Goal: Task Accomplishment & Management: Use online tool/utility

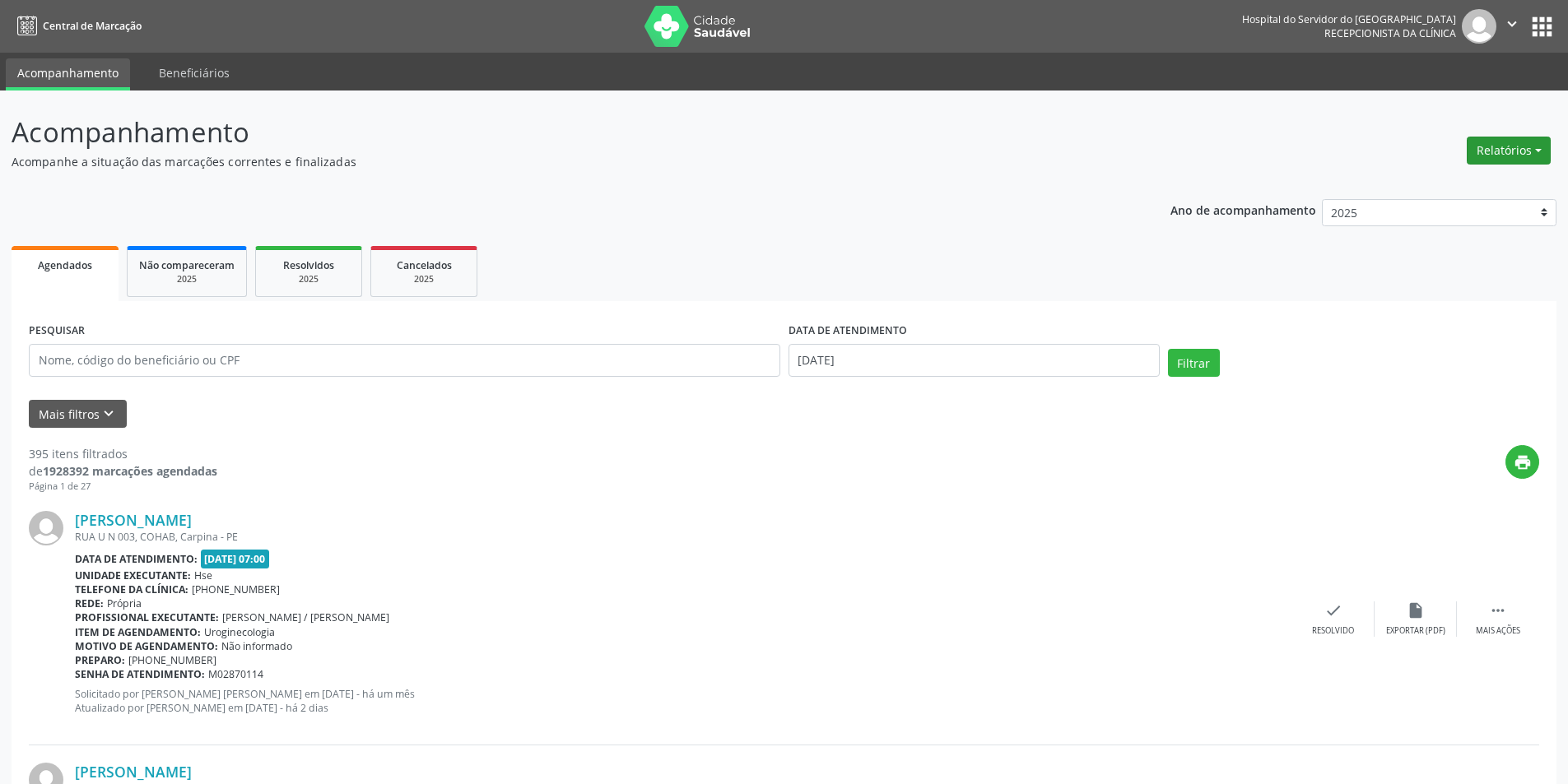
click at [1487, 150] on button "Relatórios" at bounding box center [1509, 150] width 84 height 28
click at [1464, 187] on link "Agendamentos" at bounding box center [1463, 185] width 177 height 23
select select "8"
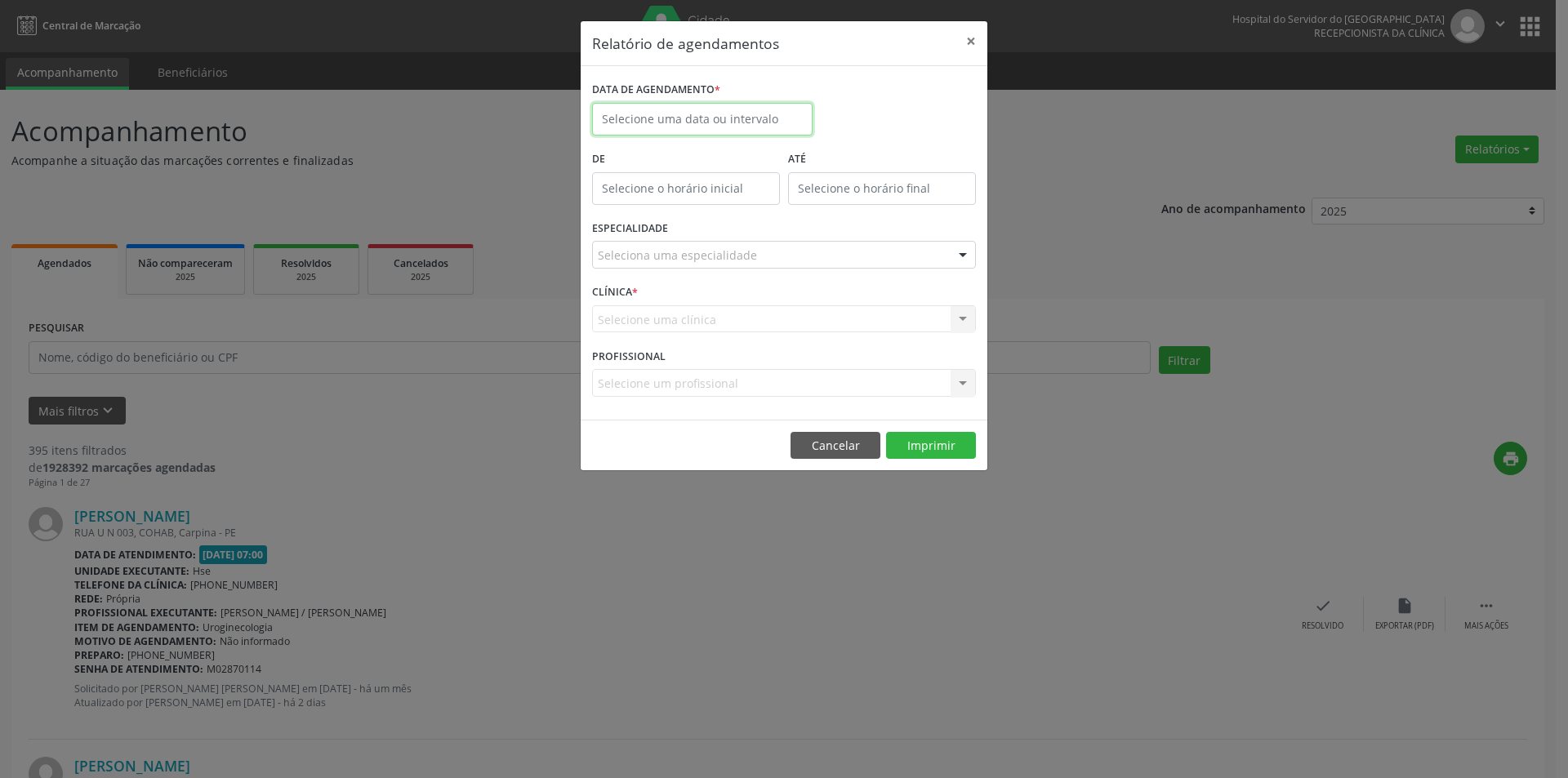
click at [647, 120] on input "text" at bounding box center [702, 119] width 220 height 33
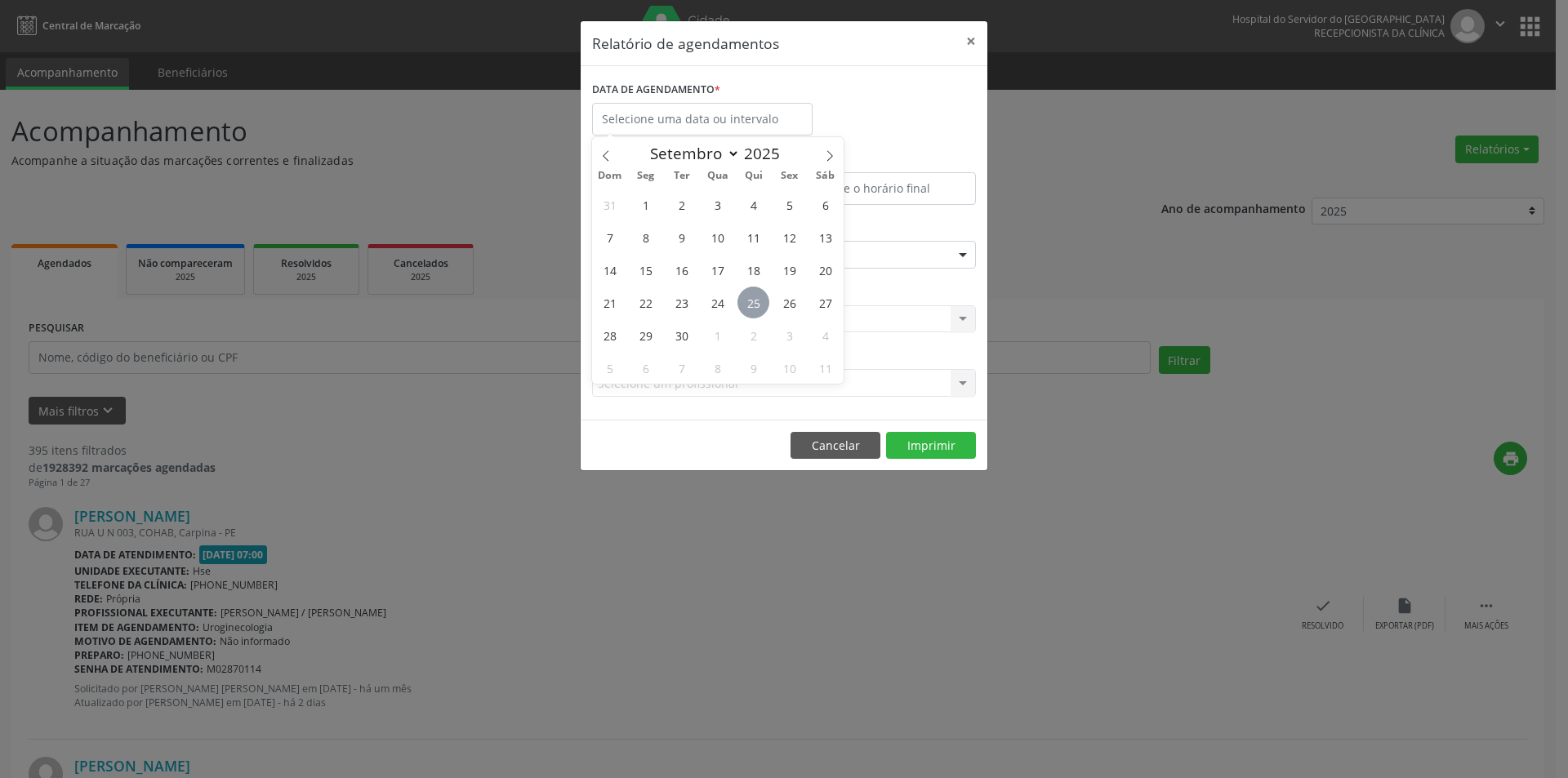
click at [751, 307] on span "25" at bounding box center [753, 302] width 32 height 32
type input "[DATE]"
click at [751, 307] on span "25" at bounding box center [753, 302] width 32 height 32
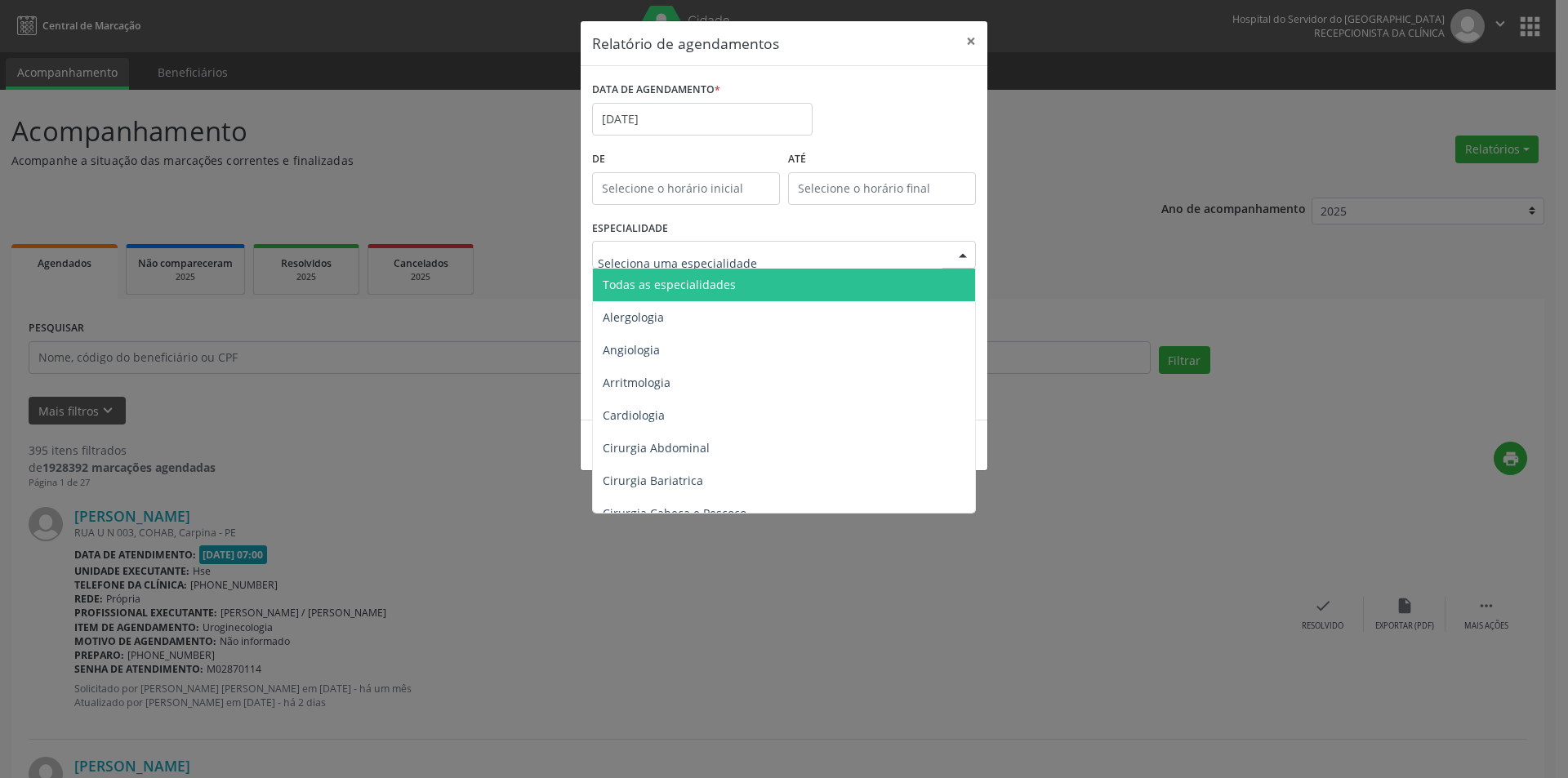
click at [669, 297] on span "Todas as especialidades" at bounding box center [785, 285] width 385 height 33
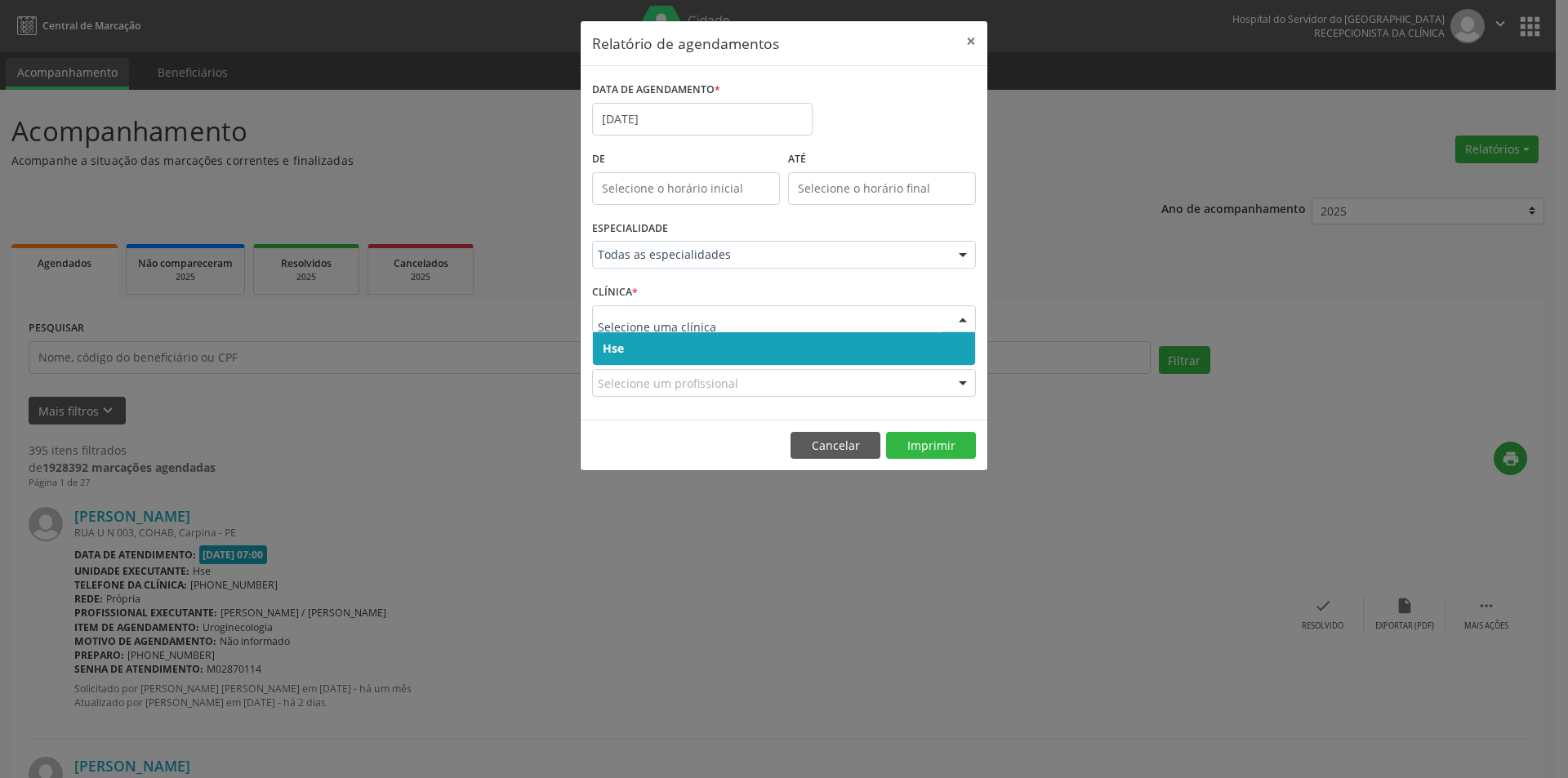
click at [651, 352] on span "Hse" at bounding box center [784, 348] width 382 height 33
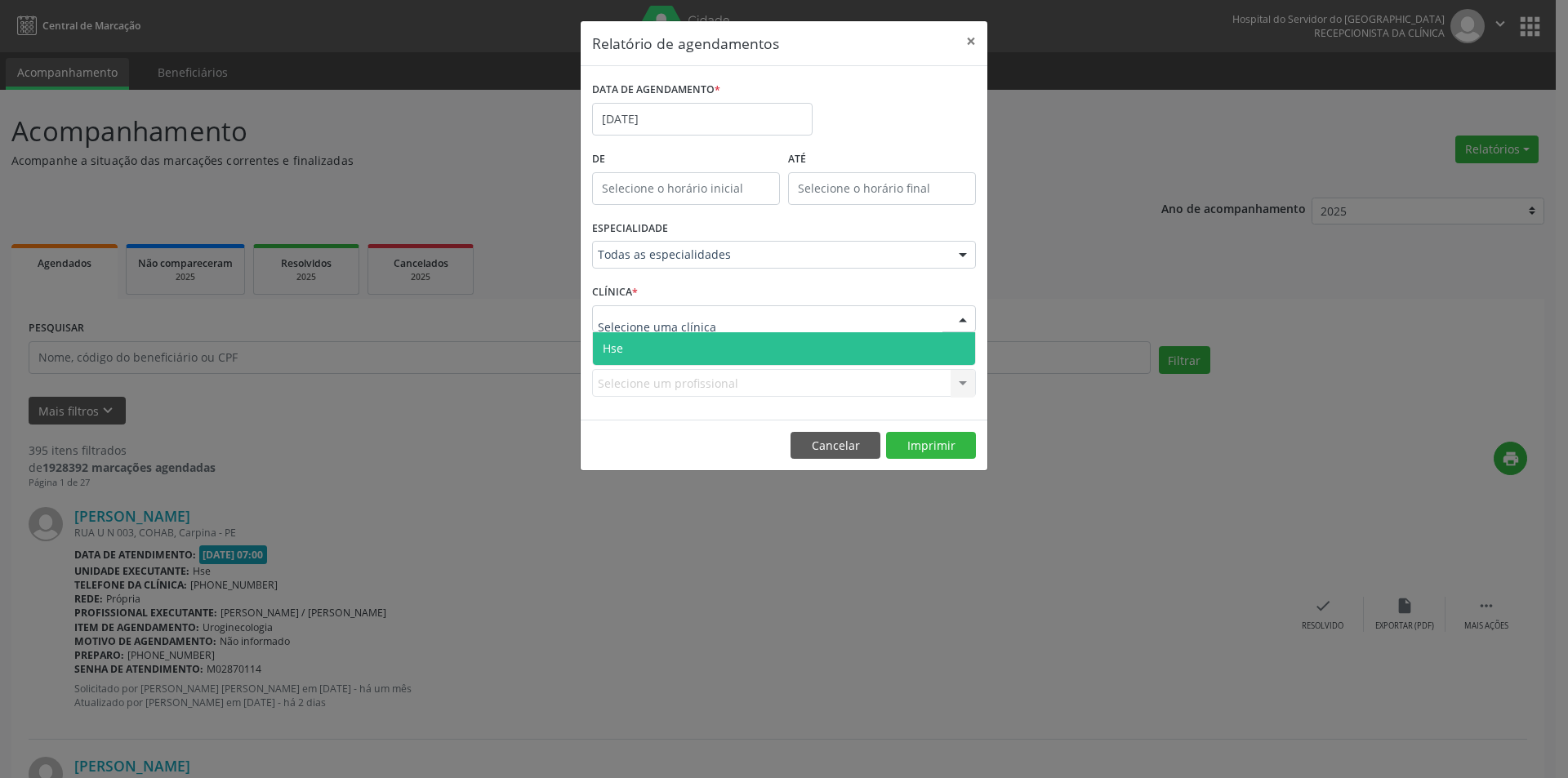
click at [684, 344] on span "Hse" at bounding box center [784, 348] width 382 height 33
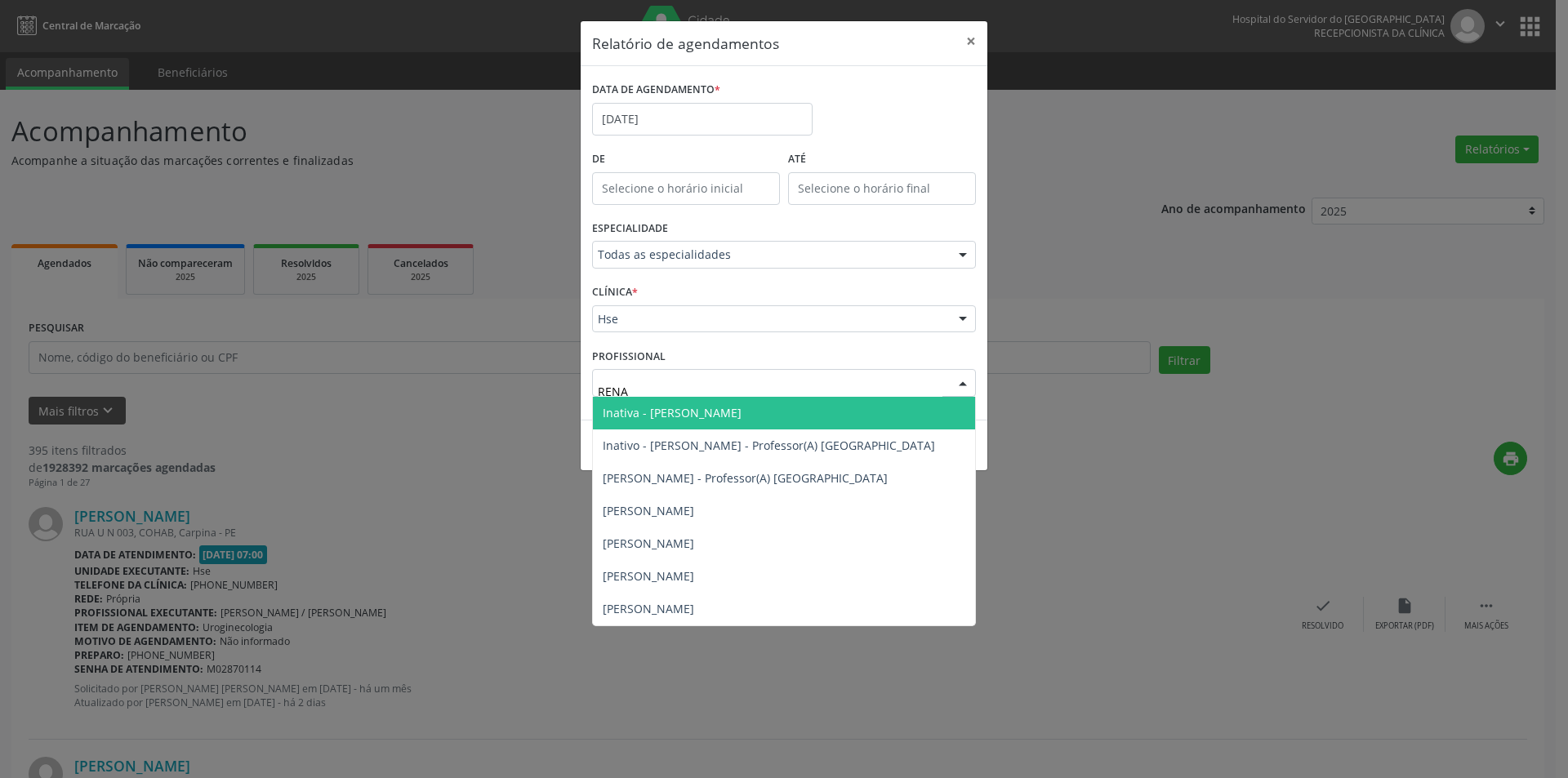
type input "RENAT"
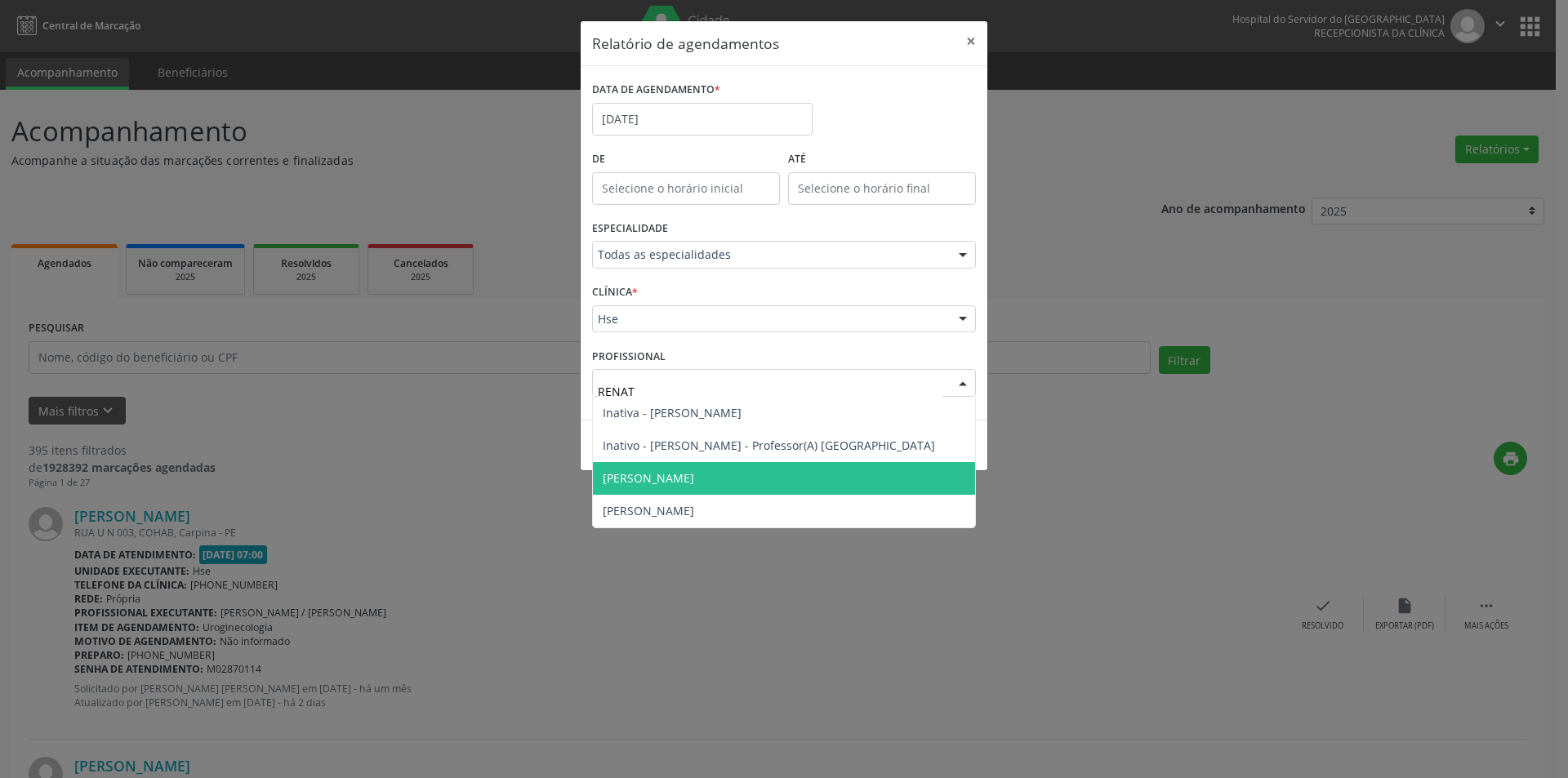
click at [694, 485] on span "[PERSON_NAME]" at bounding box center [649, 477] width 92 height 16
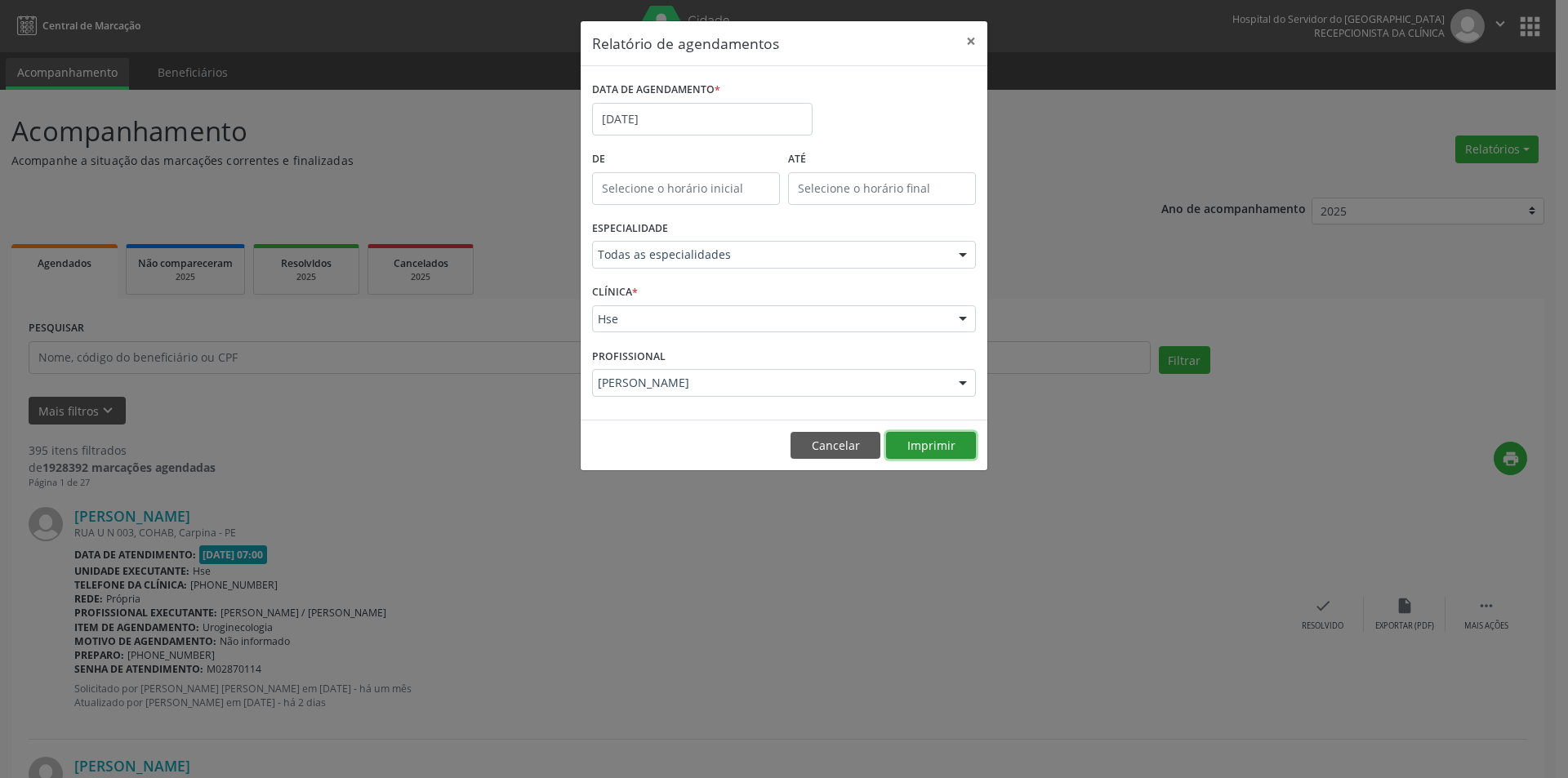
click at [918, 437] on button "Imprimir" at bounding box center [931, 445] width 90 height 28
